Goal: Task Accomplishment & Management: Manage account settings

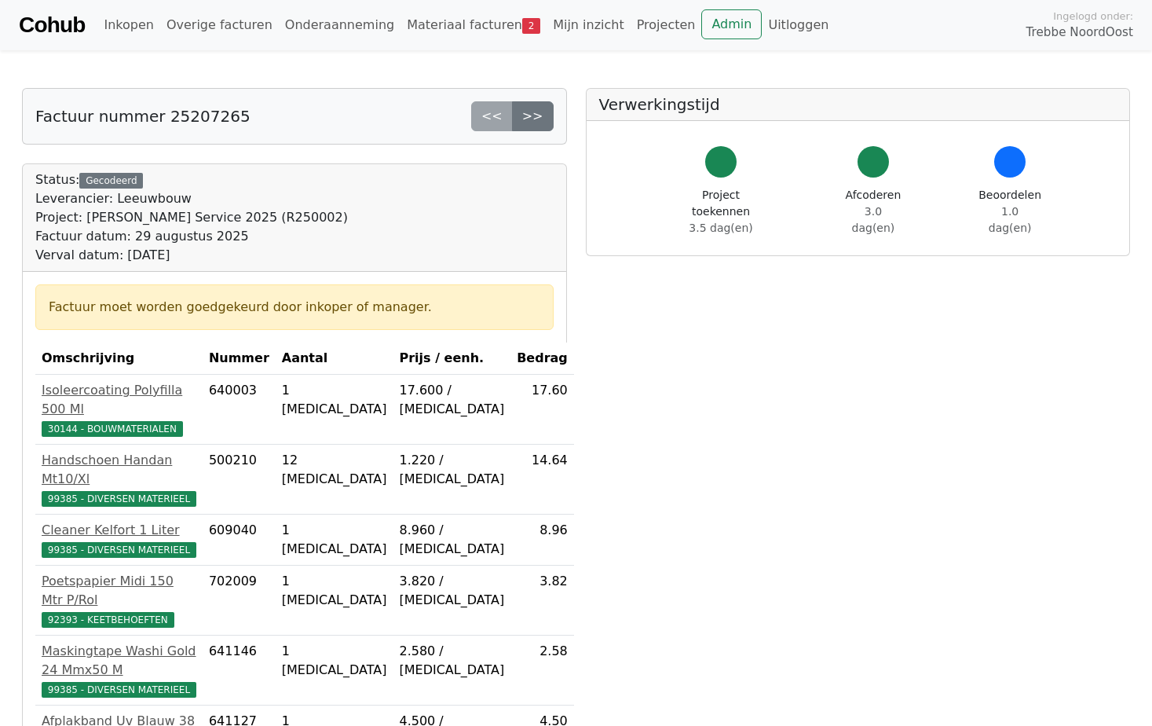
scroll to position [439, 0]
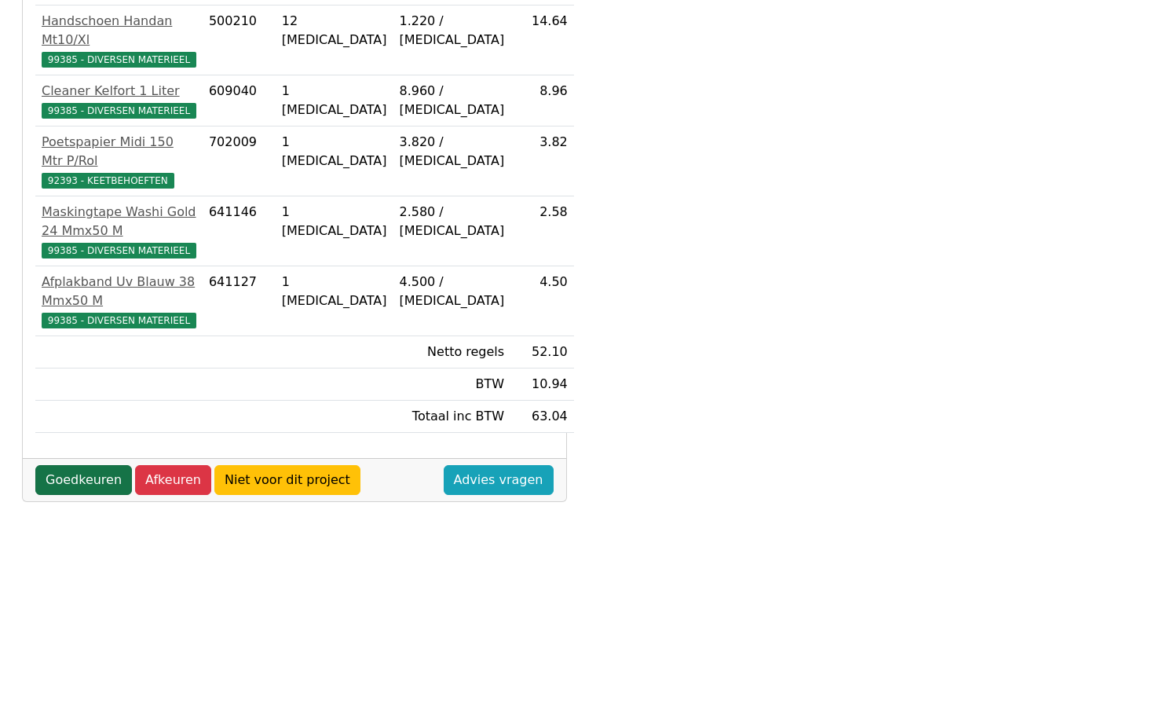
click at [74, 465] on link "Goedkeuren" at bounding box center [83, 480] width 97 height 30
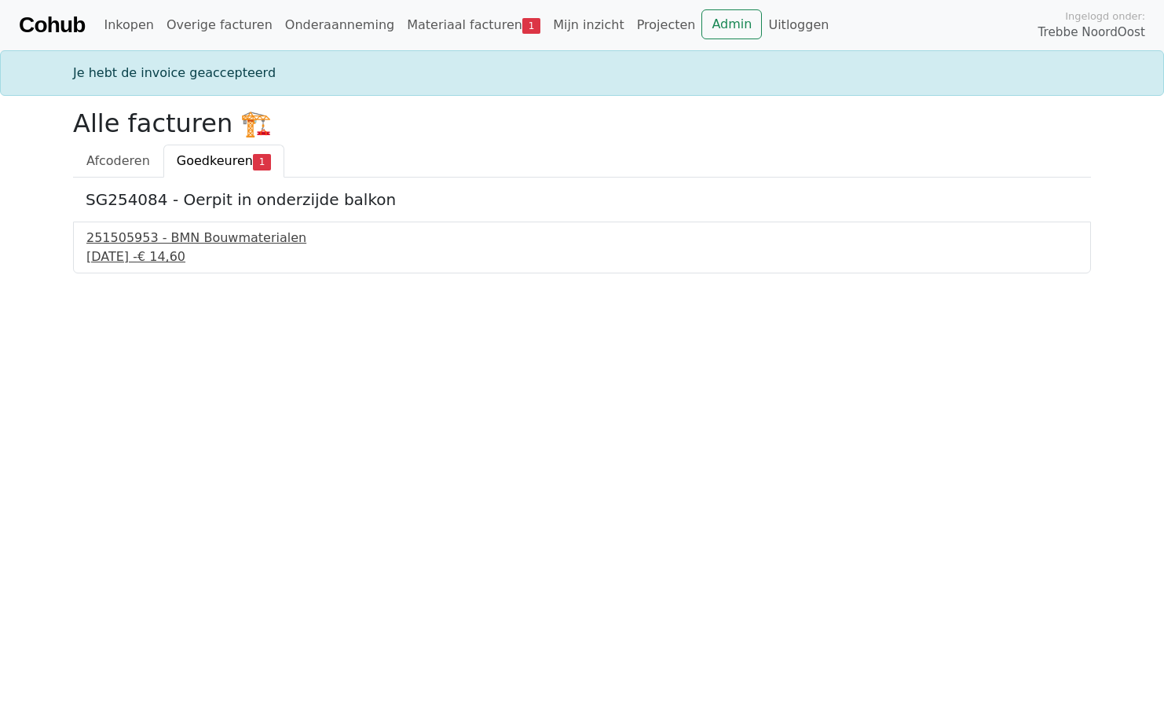
click at [154, 250] on div "1 september 2025 - € 14,60" at bounding box center [581, 256] width 991 height 19
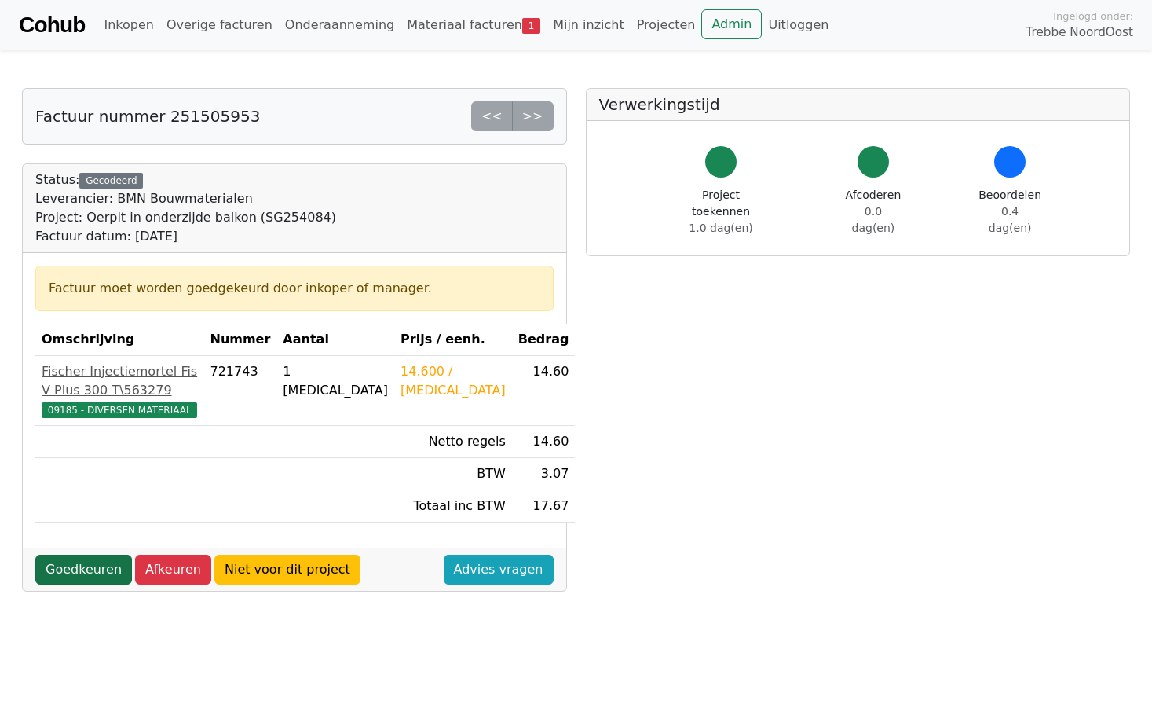
click at [89, 584] on link "Goedkeuren" at bounding box center [83, 570] width 97 height 30
